Goal: Task Accomplishment & Management: Use online tool/utility

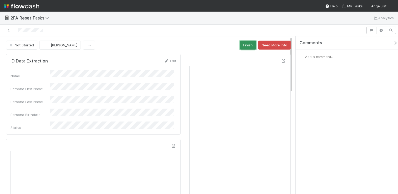
click at [245, 46] on button "Finish" at bounding box center [248, 45] width 16 height 9
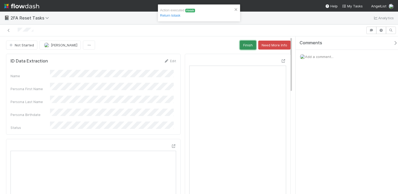
click at [245, 44] on button "Finish" at bounding box center [248, 45] width 16 height 9
click at [245, 44] on div "Not Started [PERSON_NAME] Finish Need More Info" at bounding box center [148, 45] width 285 height 9
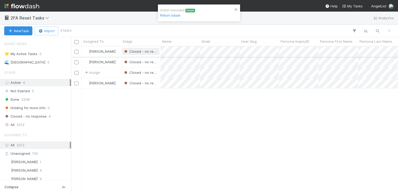
scroll to position [143, 323]
